Goal: Task Accomplishment & Management: Use online tool/utility

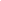
scroll to position [523, 0]
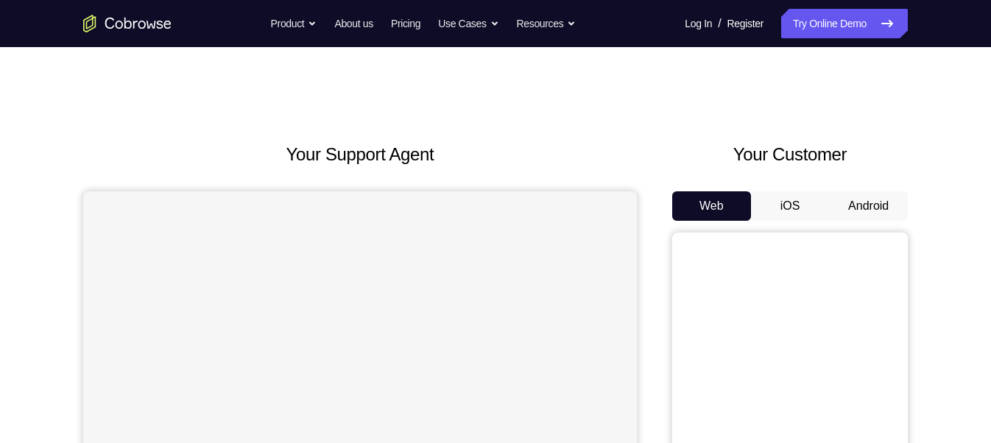
click at [857, 210] on button "Android" at bounding box center [868, 205] width 79 height 29
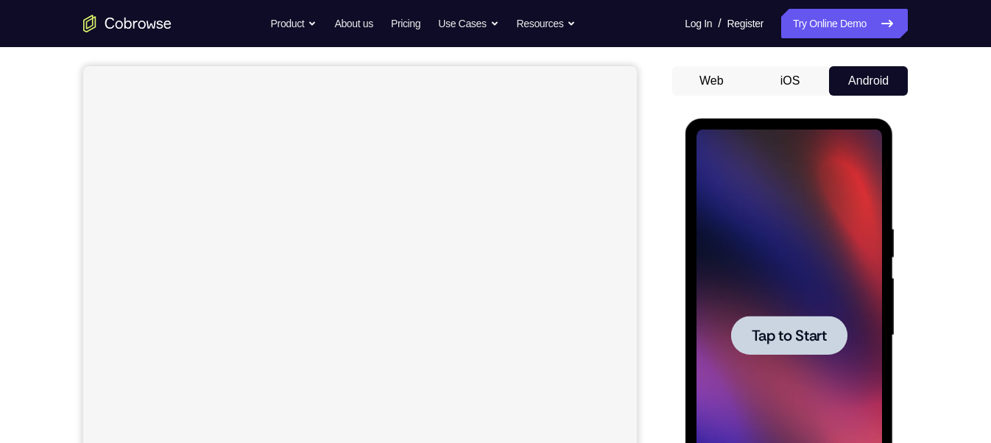
click at [822, 319] on div at bounding box center [788, 335] width 116 height 39
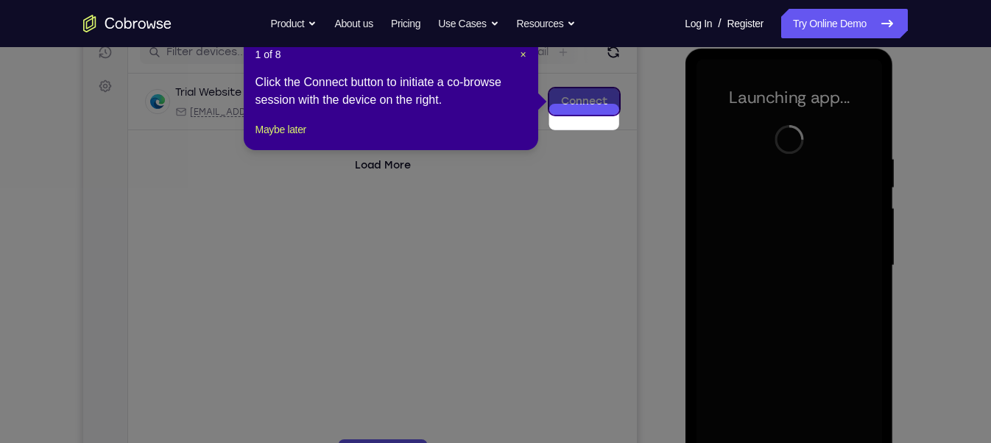
scroll to position [156, 0]
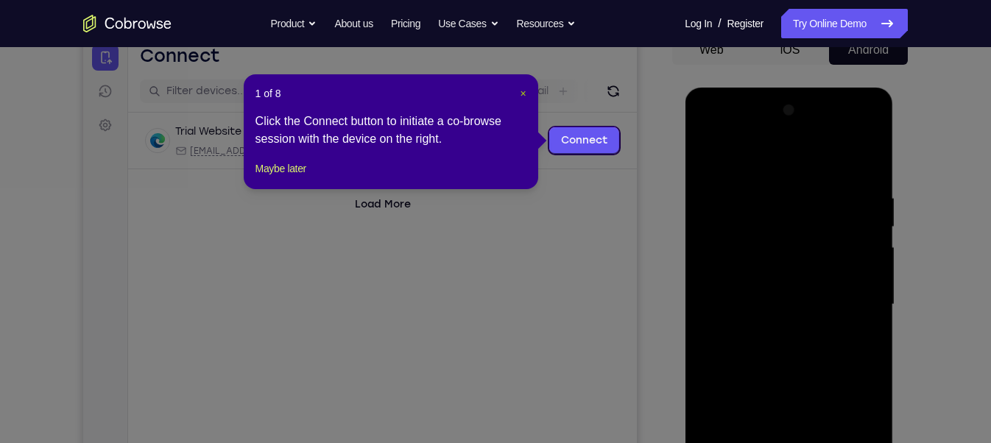
click at [521, 95] on span "×" at bounding box center [523, 94] width 6 height 12
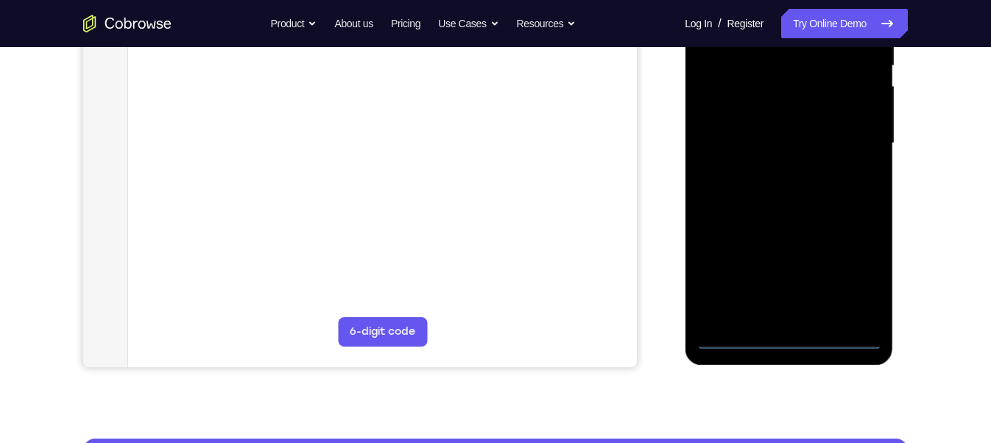
scroll to position [318, 0]
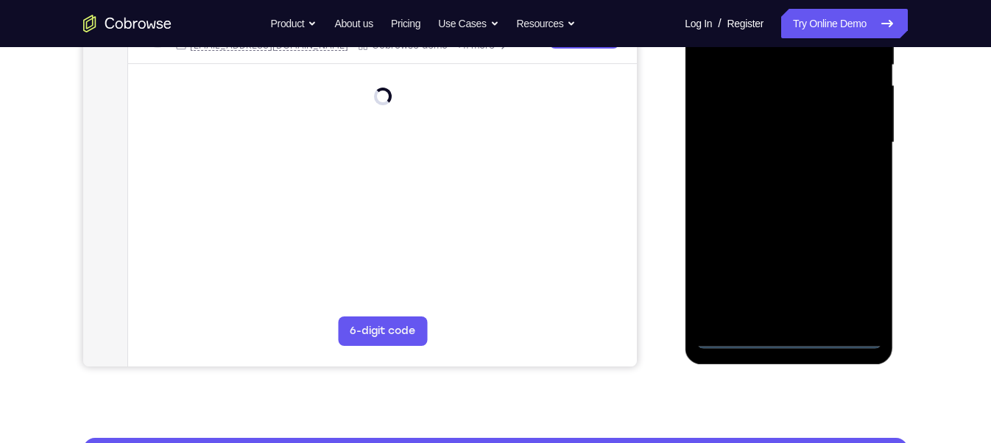
click at [786, 336] on div at bounding box center [788, 143] width 185 height 412
click at [864, 276] on div at bounding box center [788, 143] width 185 height 412
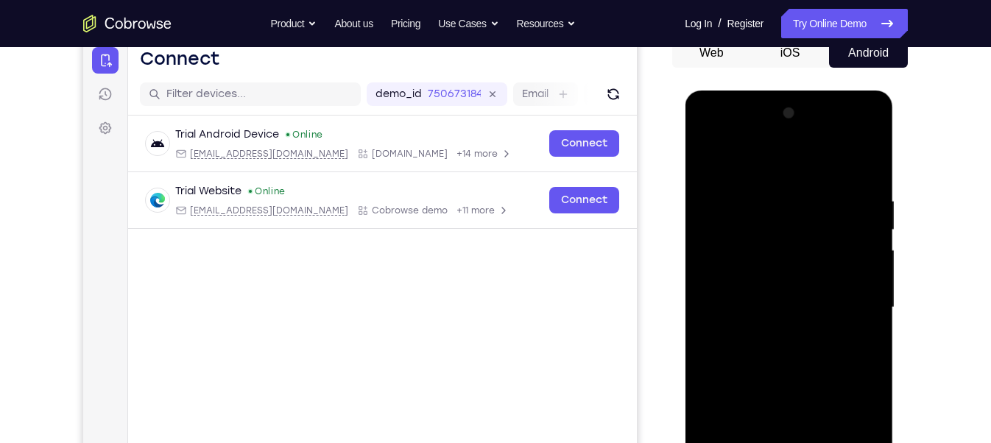
scroll to position [153, 0]
click at [710, 137] on div at bounding box center [788, 308] width 185 height 412
click at [863, 297] on div at bounding box center [788, 308] width 185 height 412
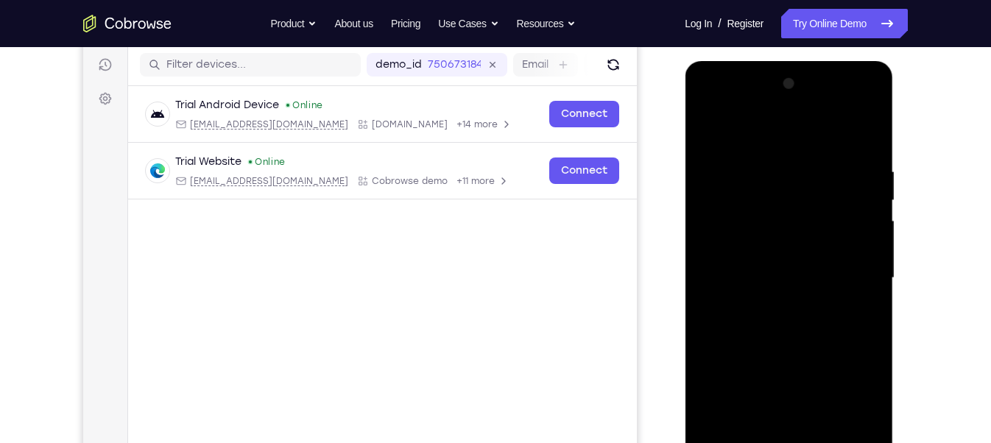
scroll to position [187, 0]
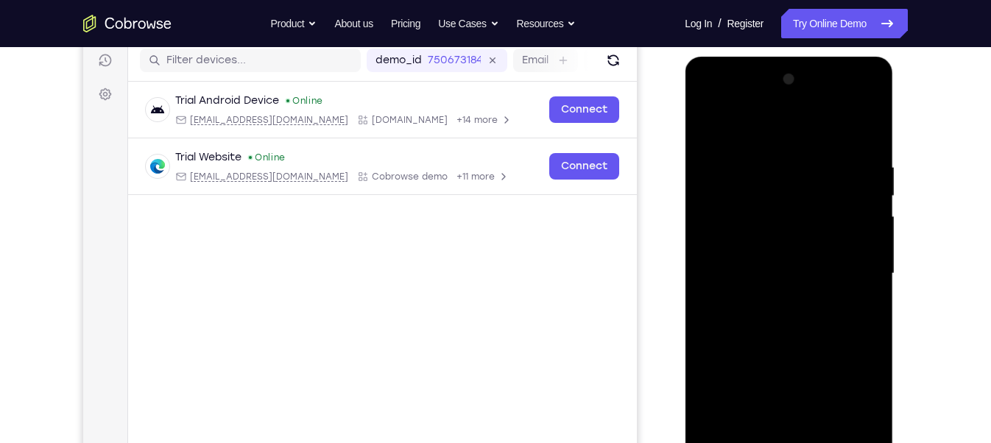
click at [771, 299] on div at bounding box center [788, 274] width 185 height 412
click at [779, 253] on div at bounding box center [788, 274] width 185 height 412
click at [778, 241] on div at bounding box center [788, 274] width 185 height 412
click at [784, 275] on div at bounding box center [788, 274] width 185 height 412
click at [783, 317] on div at bounding box center [788, 274] width 185 height 412
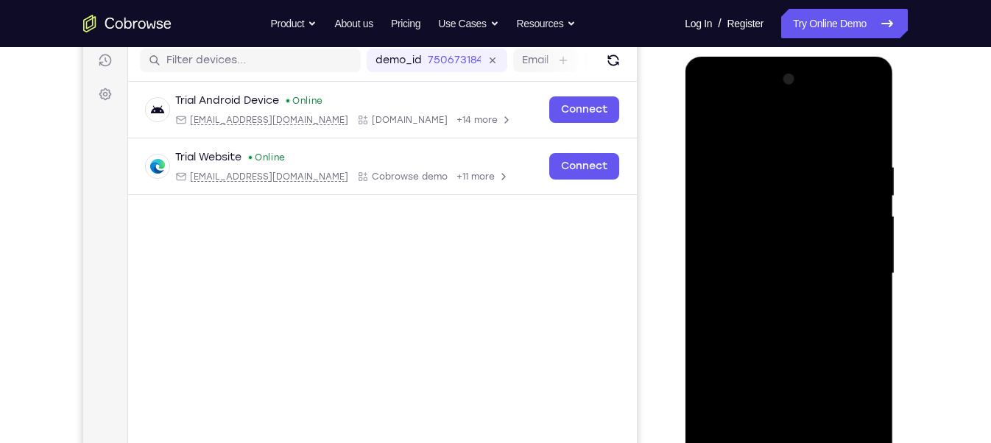
click at [783, 317] on div at bounding box center [788, 274] width 185 height 412
click at [771, 322] on div at bounding box center [788, 274] width 185 height 412
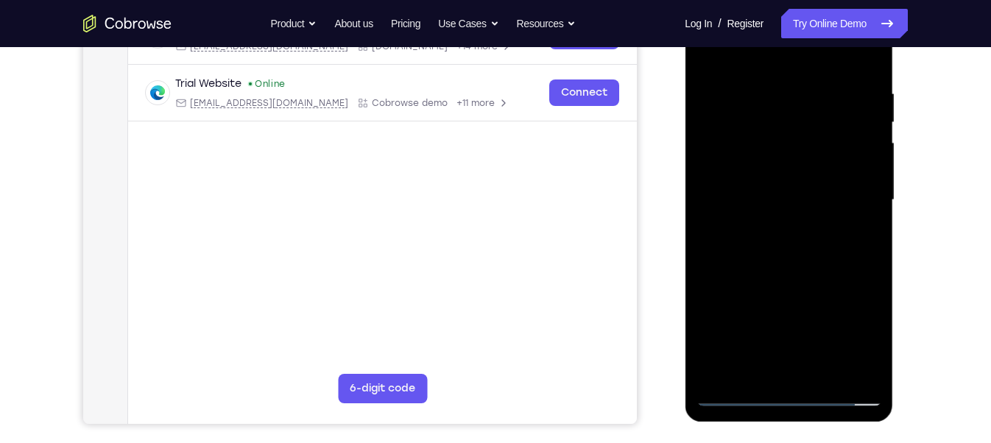
scroll to position [265, 0]
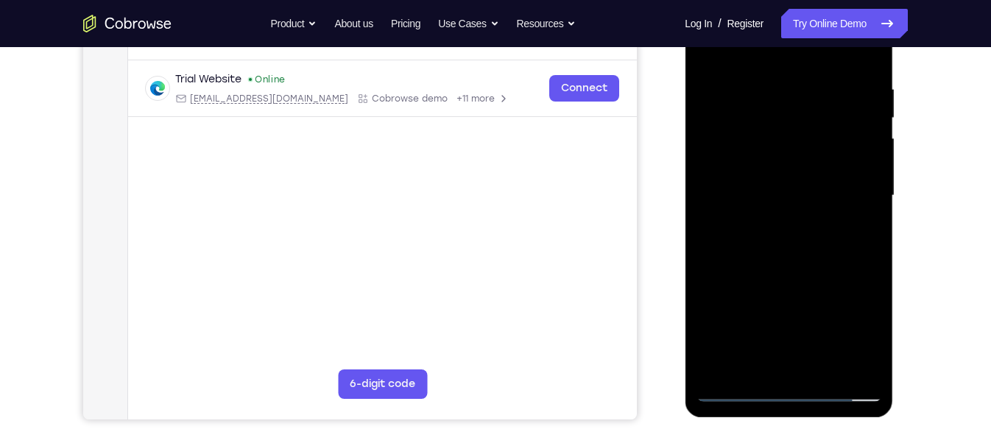
click at [825, 367] on div at bounding box center [788, 196] width 185 height 412
click at [821, 258] on div at bounding box center [788, 196] width 185 height 412
click at [822, 361] on div at bounding box center [788, 196] width 185 height 412
click at [802, 266] on div at bounding box center [788, 196] width 185 height 412
click at [809, 173] on div at bounding box center [788, 196] width 185 height 412
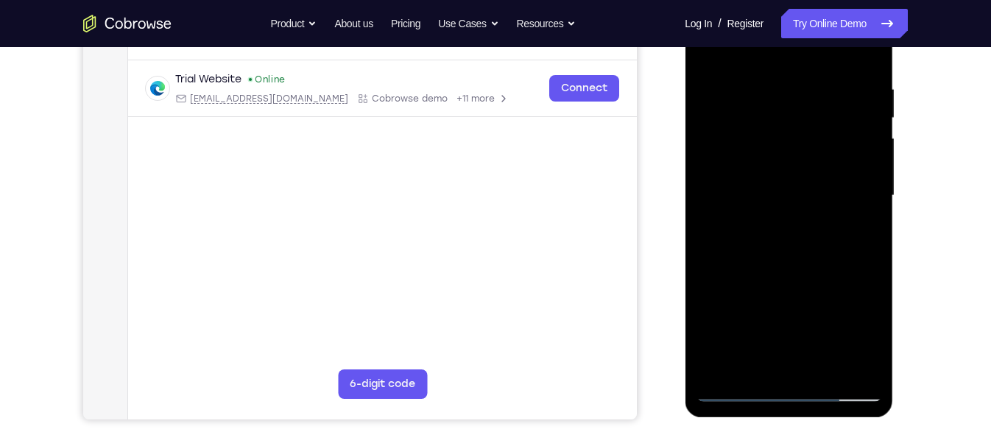
click at [866, 231] on div at bounding box center [788, 196] width 185 height 412
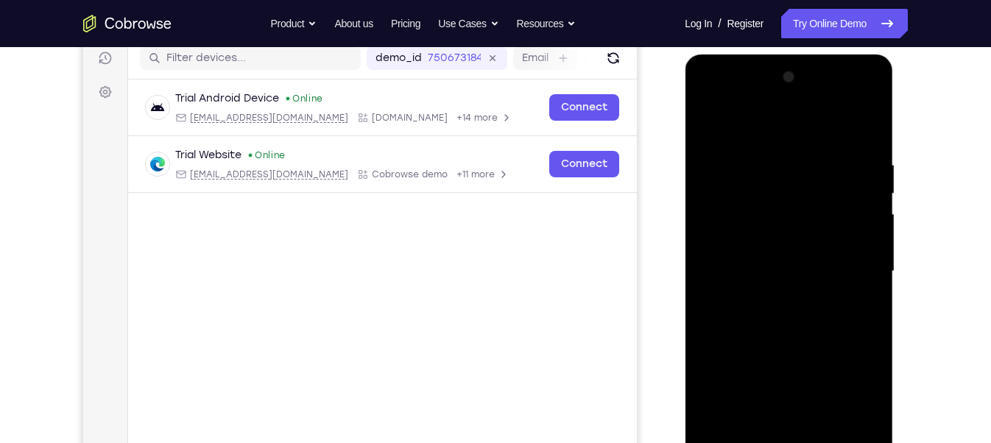
scroll to position [185, 0]
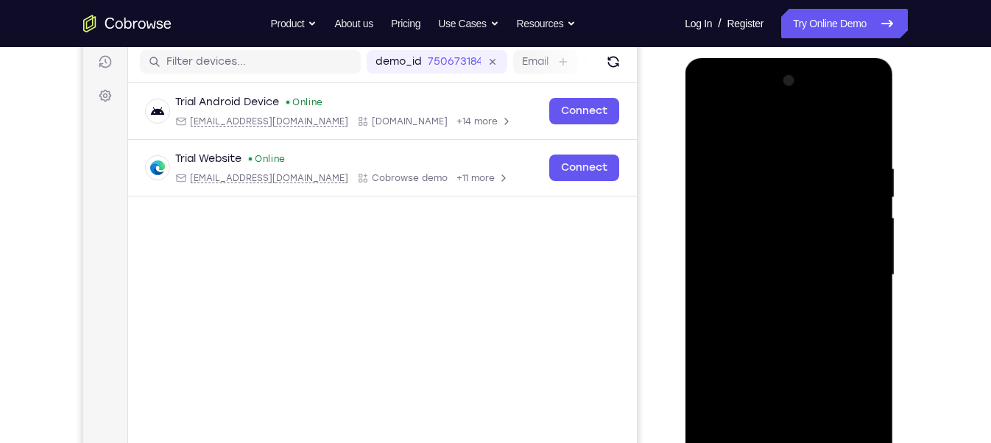
click at [714, 133] on div at bounding box center [788, 275] width 185 height 412
click at [712, 129] on div at bounding box center [788, 275] width 185 height 412
